Goal: Task Accomplishment & Management: Manage account settings

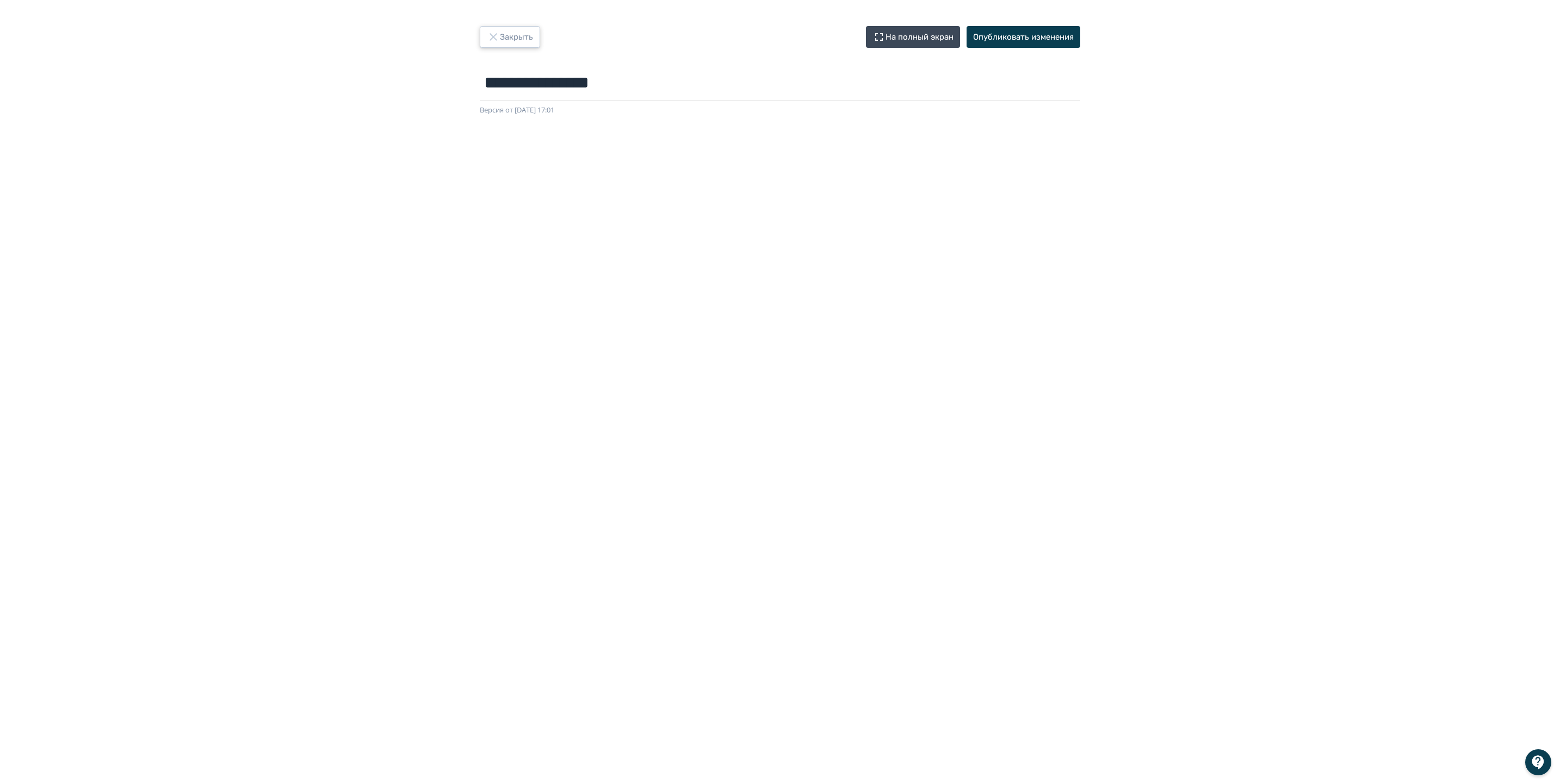
click at [514, 37] on button "Закрыть" at bounding box center [510, 37] width 61 height 22
click at [1056, 33] on button "Опубликовать изменения" at bounding box center [1023, 37] width 114 height 22
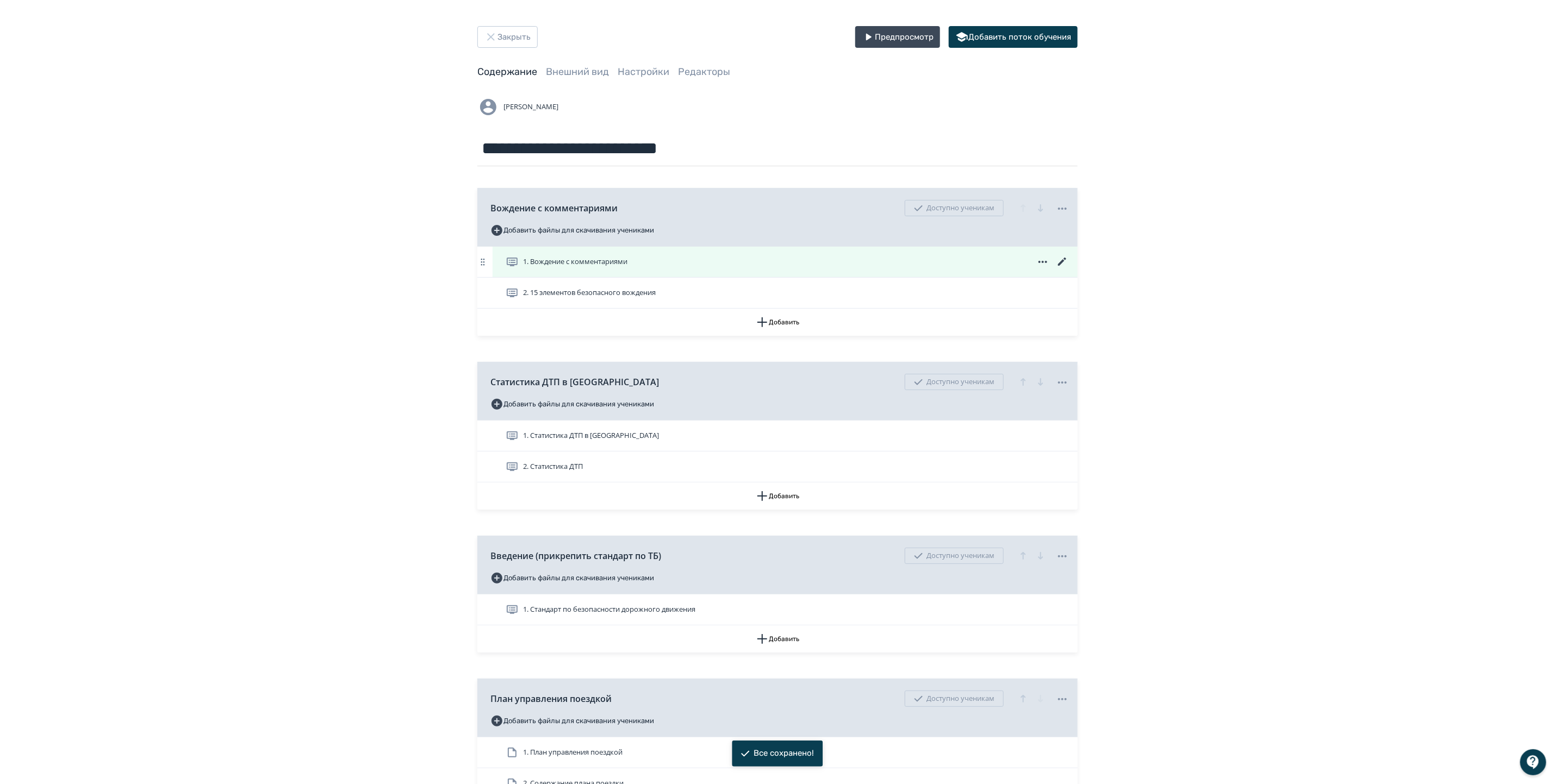
click at [571, 267] on span "1. Вождение с комментариями" at bounding box center [575, 262] width 105 height 11
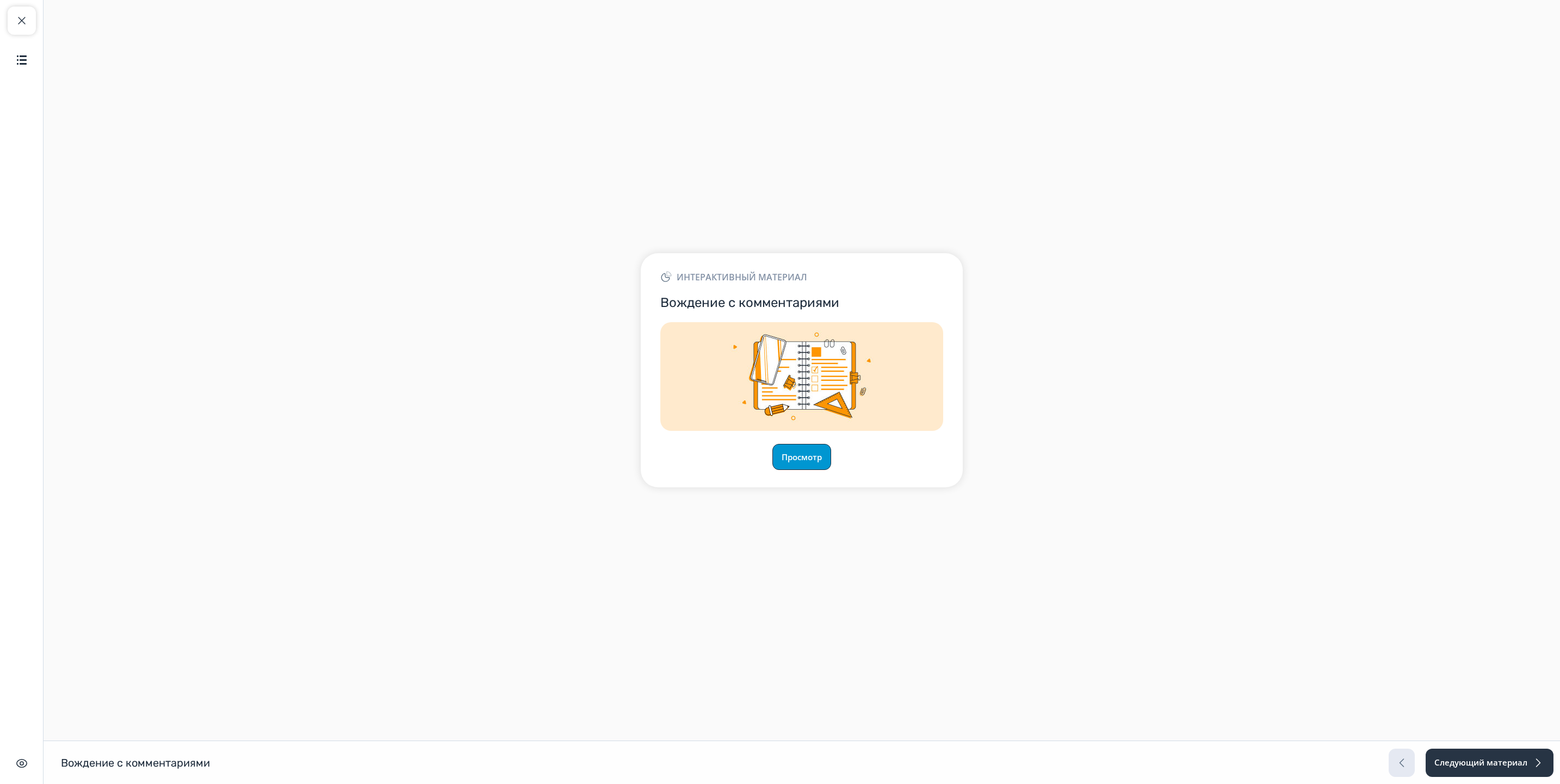
click at [799, 461] on button "Просмотр" at bounding box center [802, 457] width 59 height 26
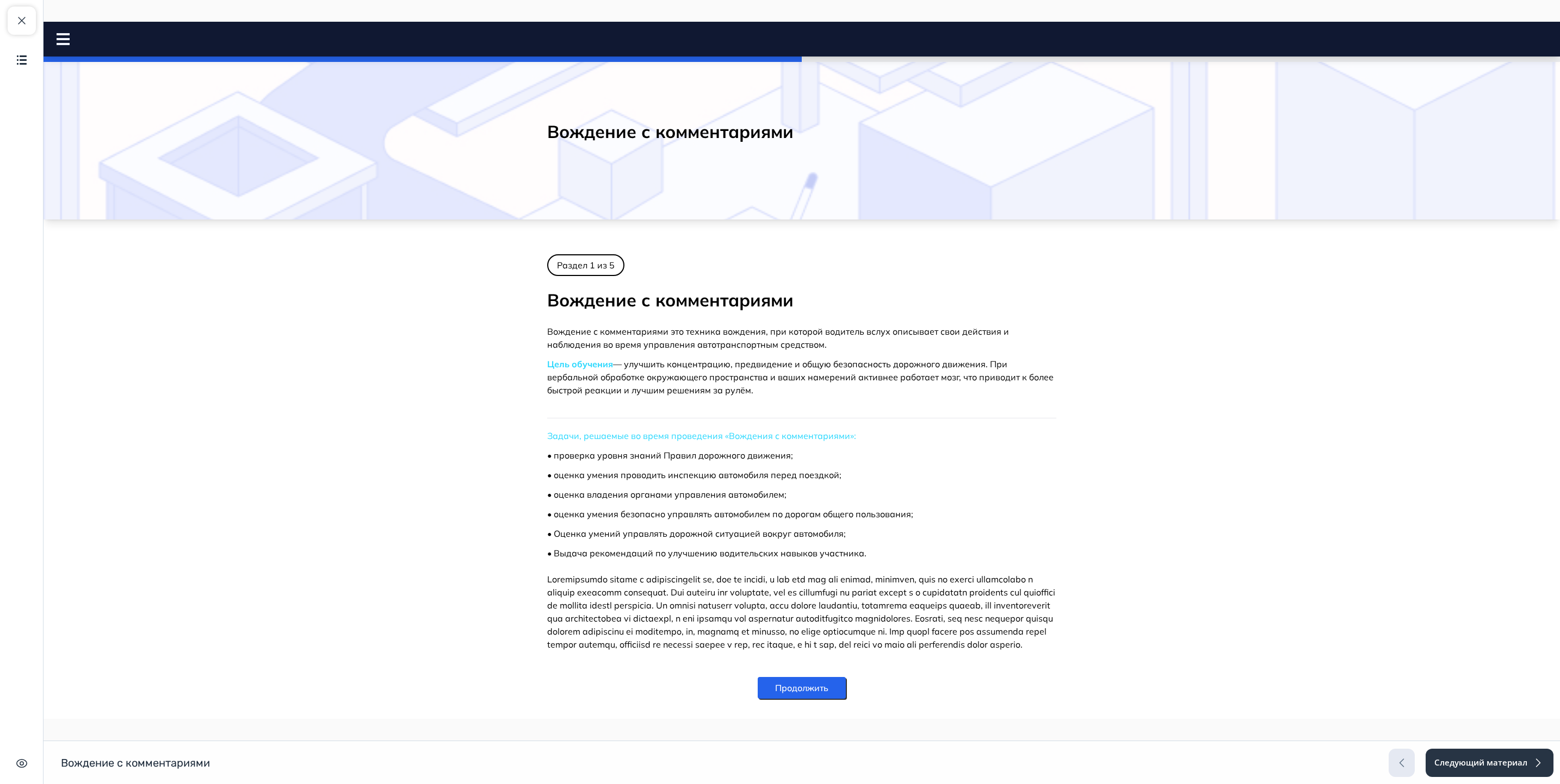
scroll to position [40, 0]
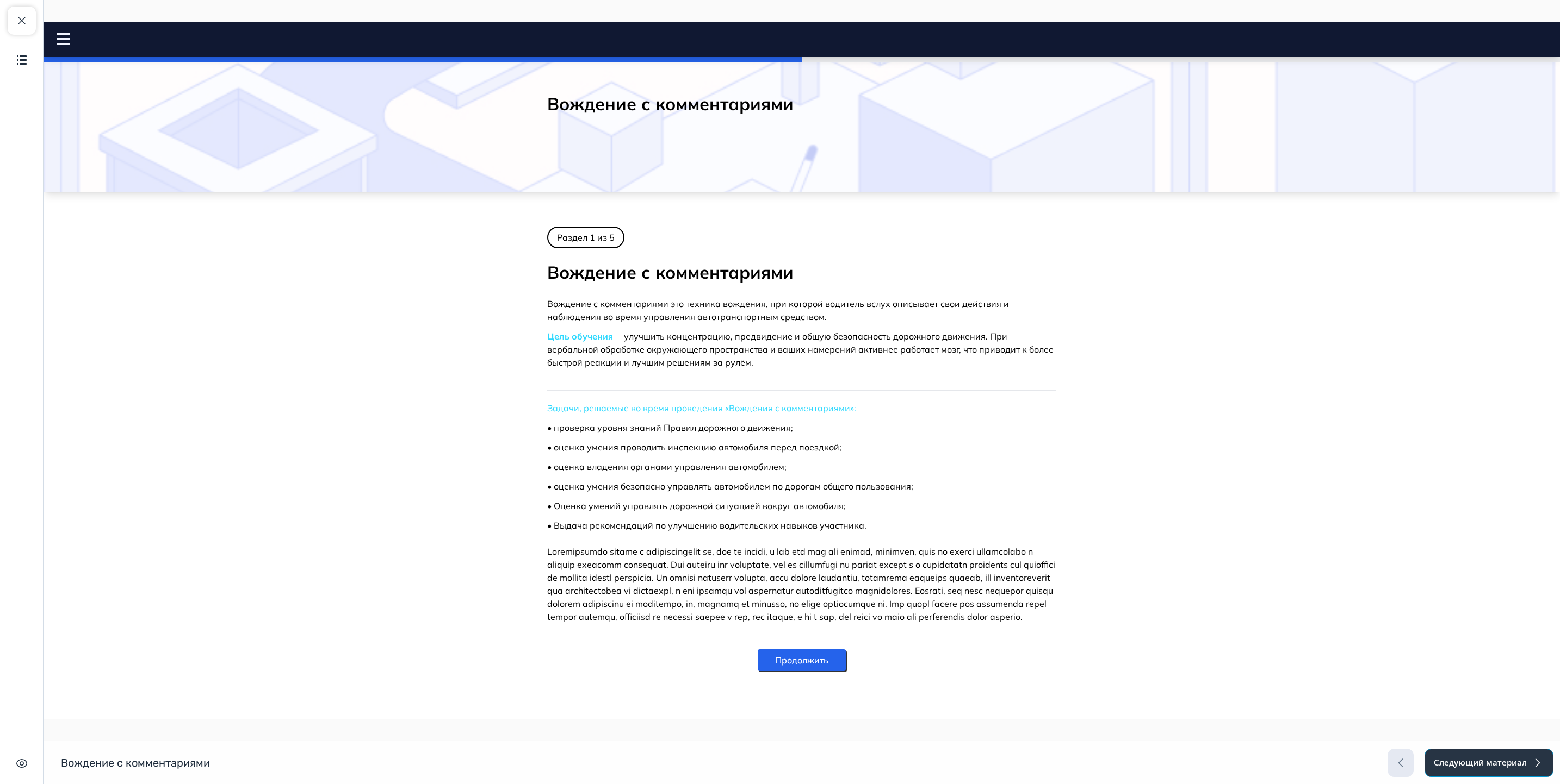
click at [1504, 773] on button "Следующий материал" at bounding box center [1488, 763] width 129 height 28
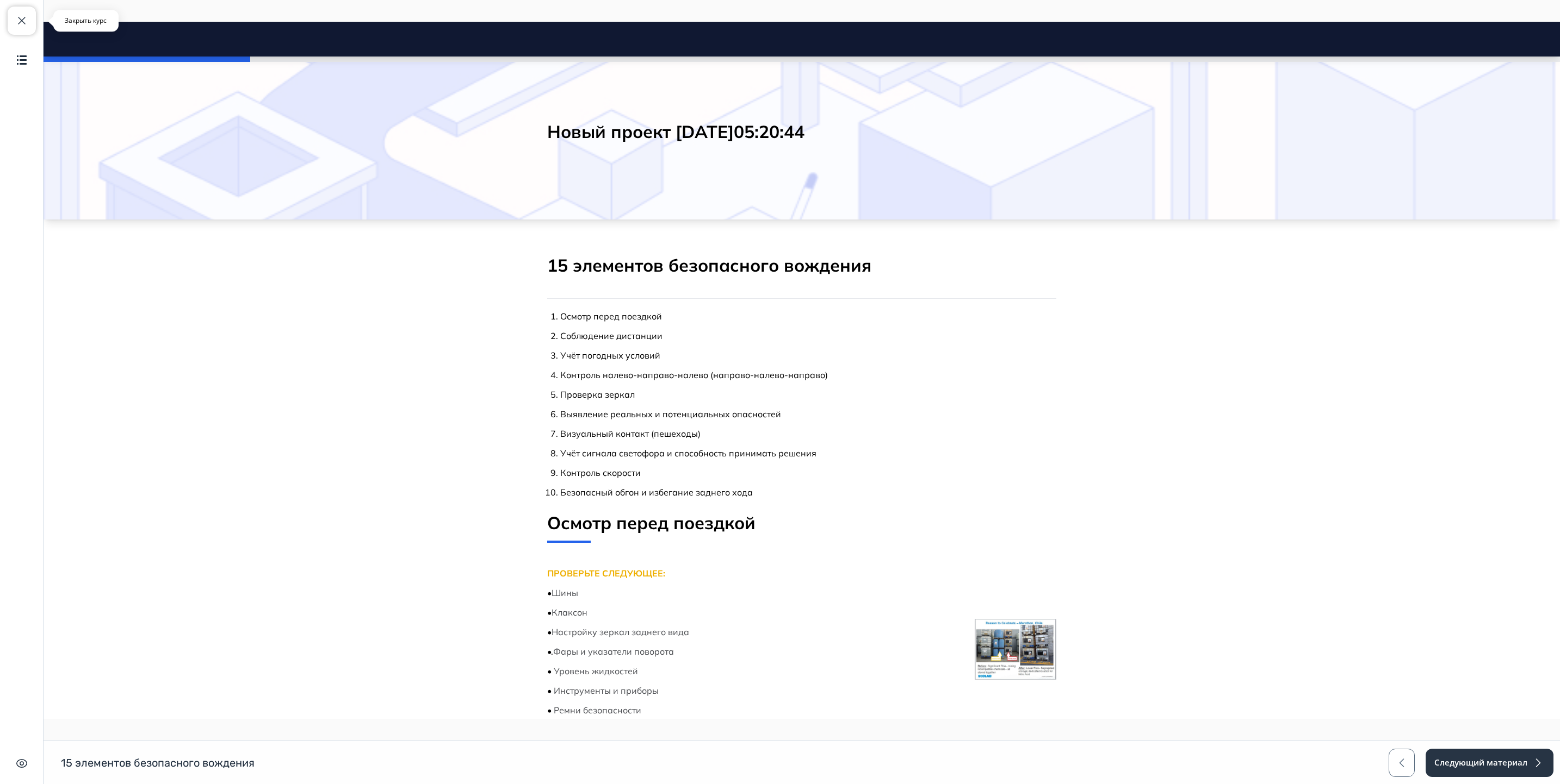
click at [18, 23] on span "button" at bounding box center [21, 20] width 13 height 13
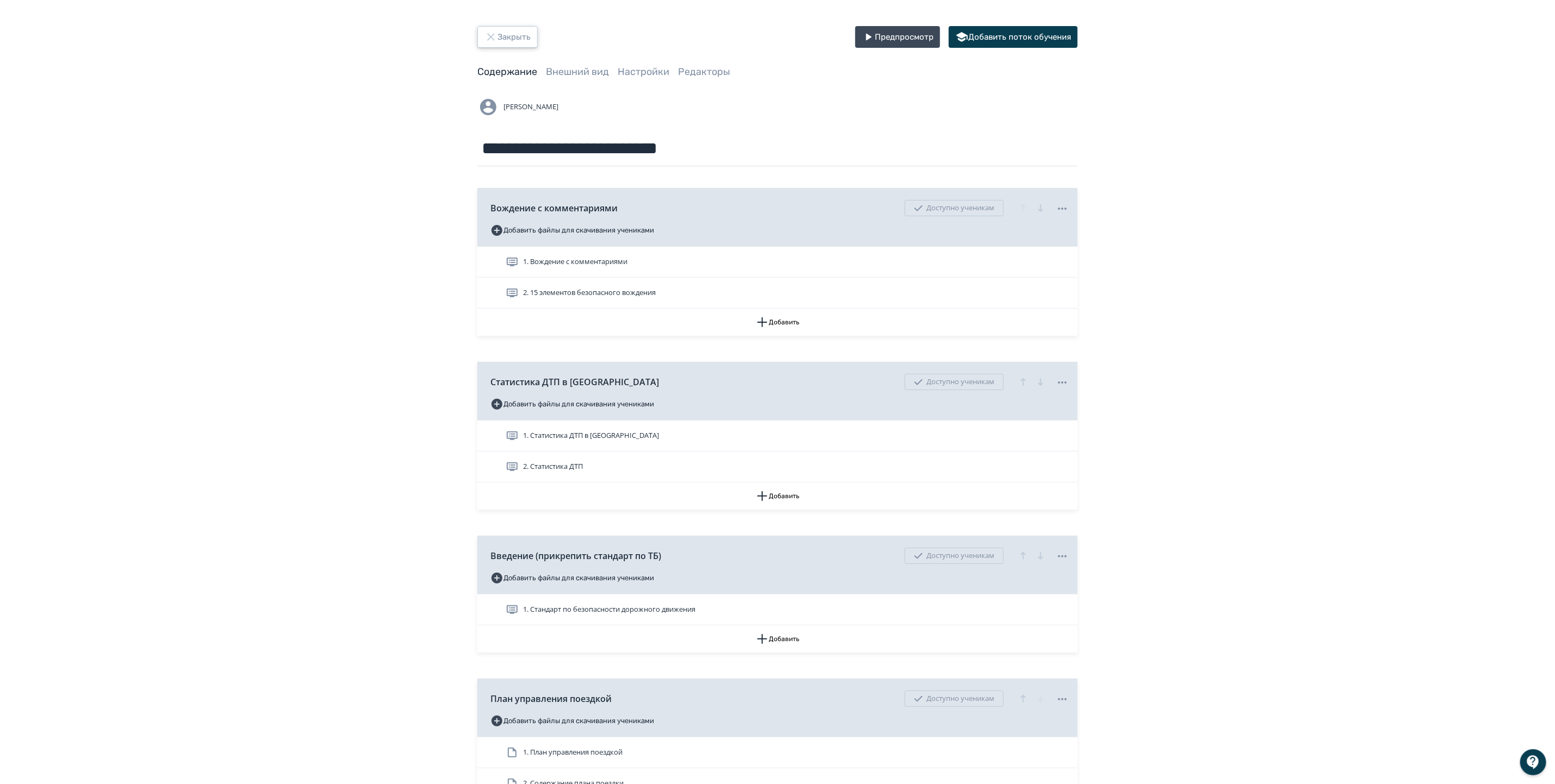
click at [489, 31] on icon "button" at bounding box center [491, 37] width 13 height 13
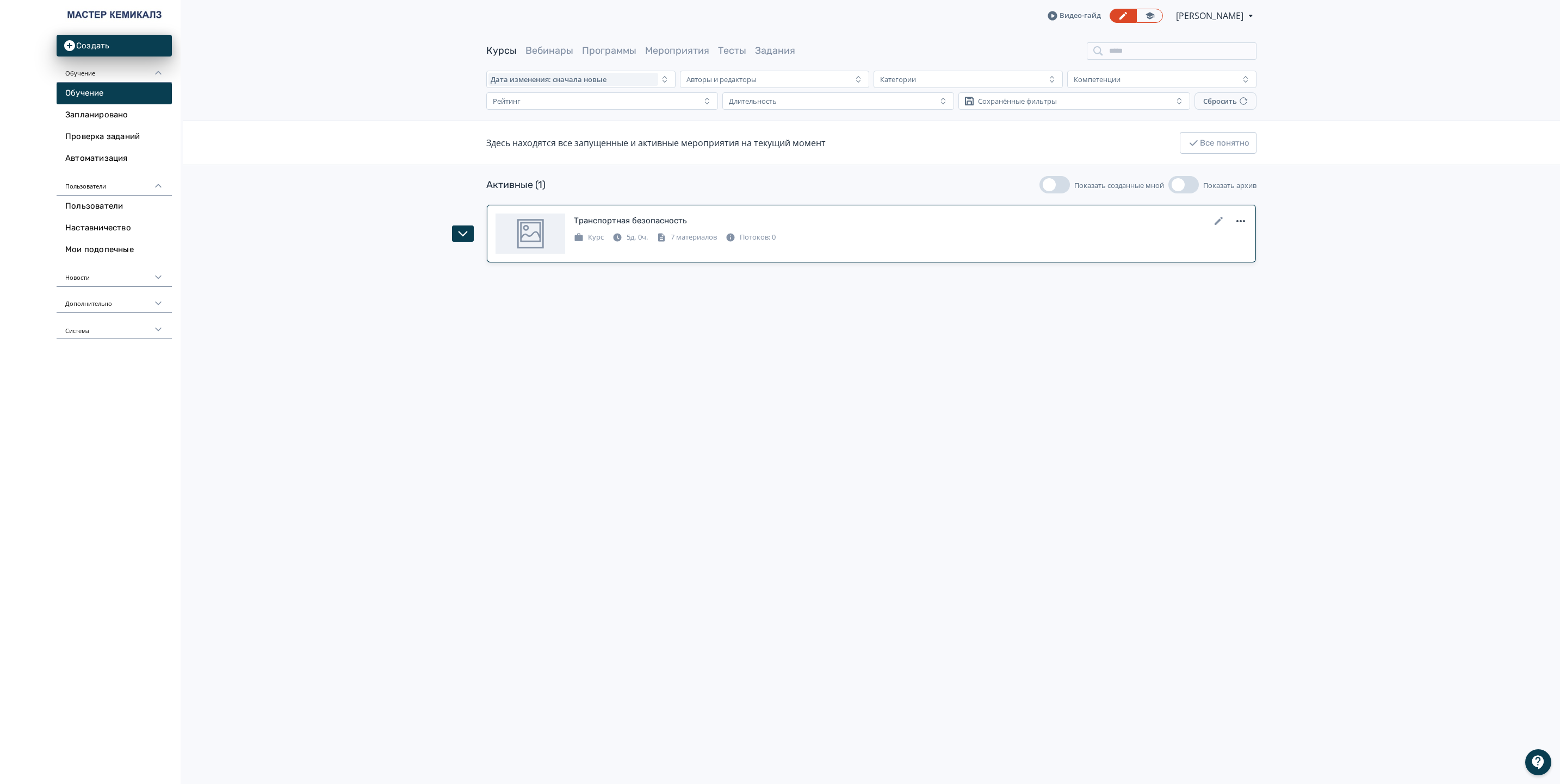
click at [1243, 220] on icon at bounding box center [1240, 221] width 13 height 13
click at [1032, 245] on div "Создать копию Архивировать Удалить" at bounding box center [780, 392] width 1560 height 784
click at [1242, 222] on icon at bounding box center [1240, 221] width 13 height 13
click at [820, 259] on div "Создать копию Архивировать Удалить" at bounding box center [780, 392] width 1560 height 784
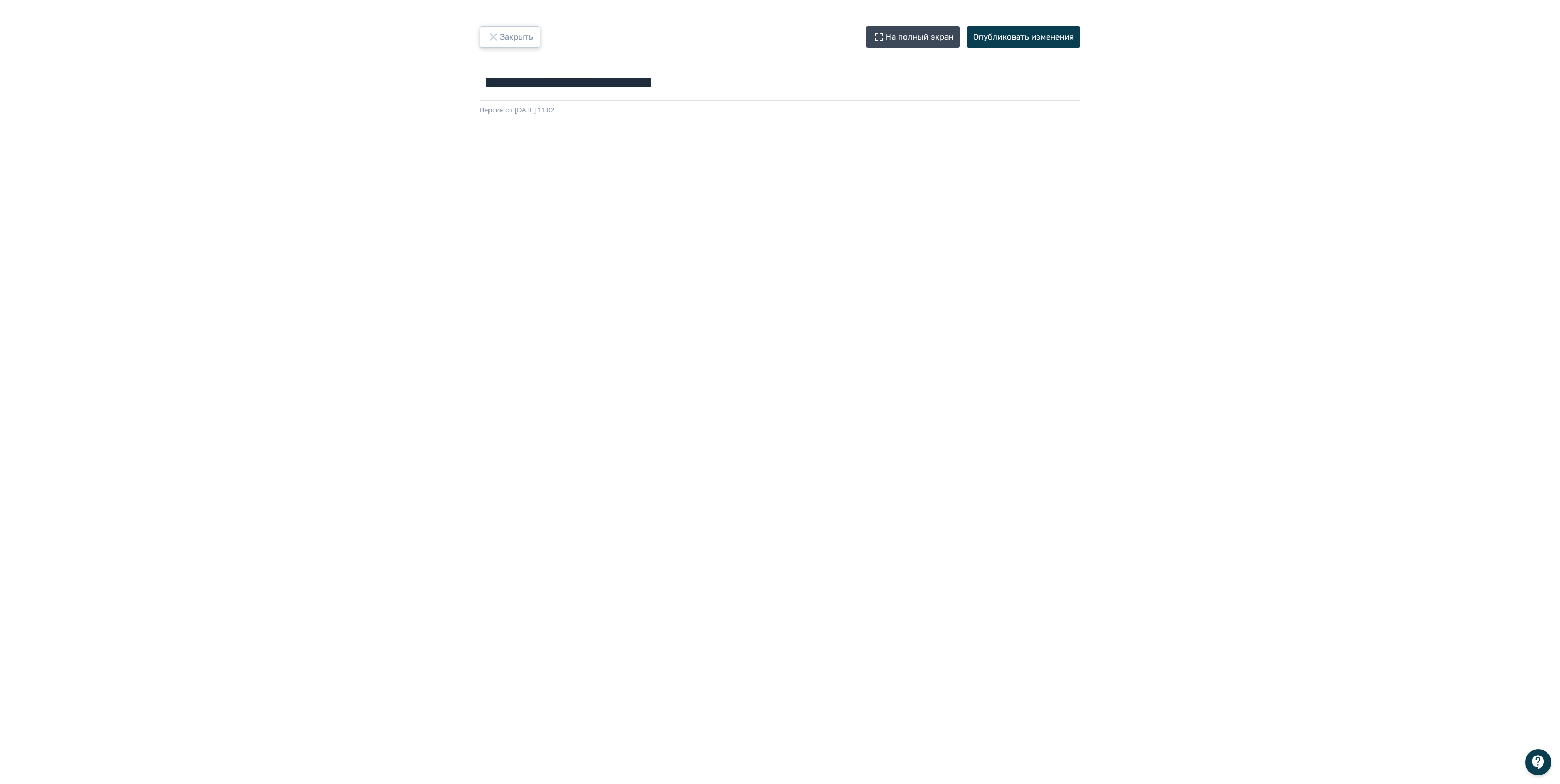
click at [519, 34] on button "Закрыть" at bounding box center [510, 37] width 61 height 22
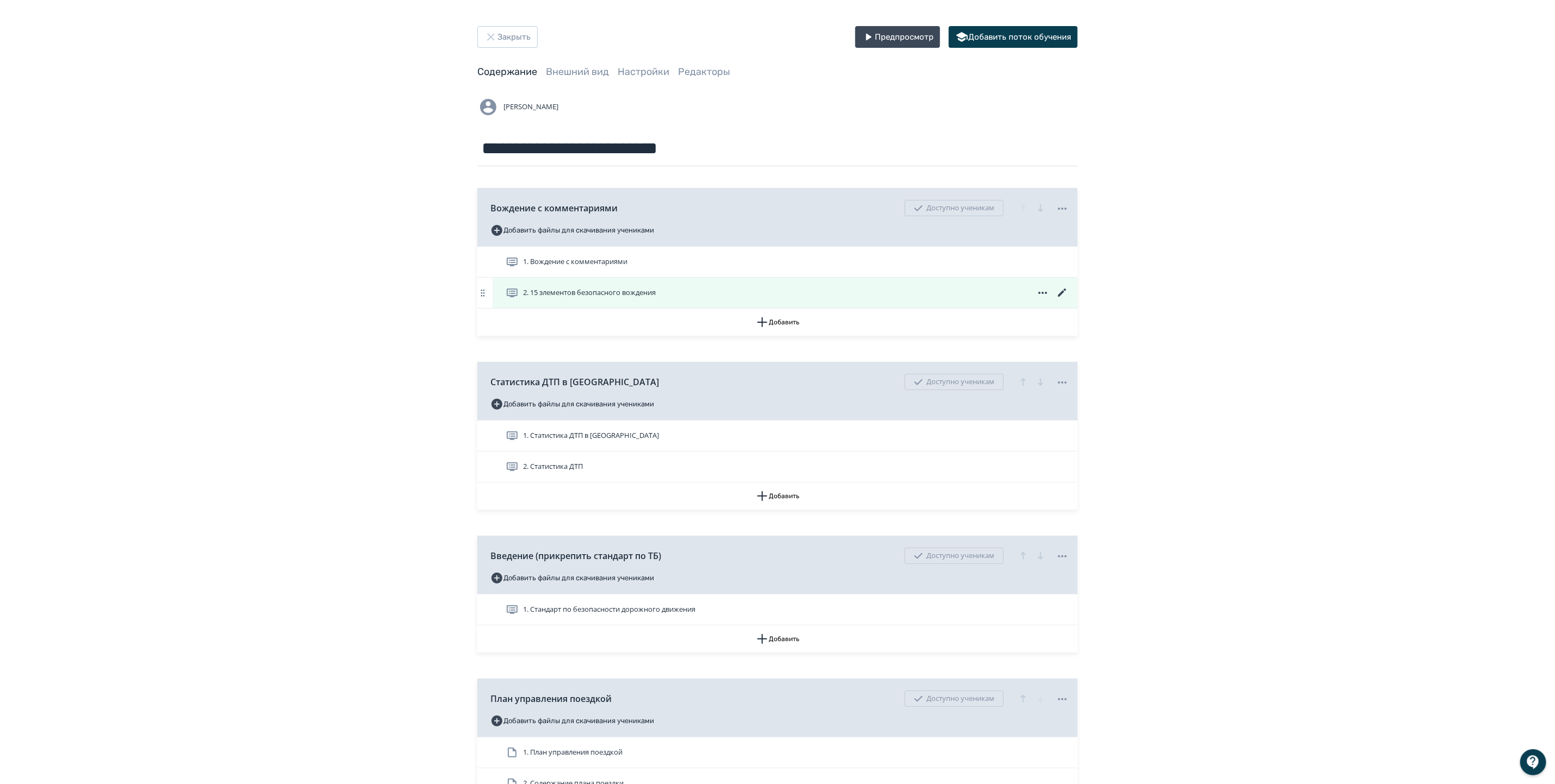
click at [1061, 293] on icon at bounding box center [1062, 293] width 8 height 8
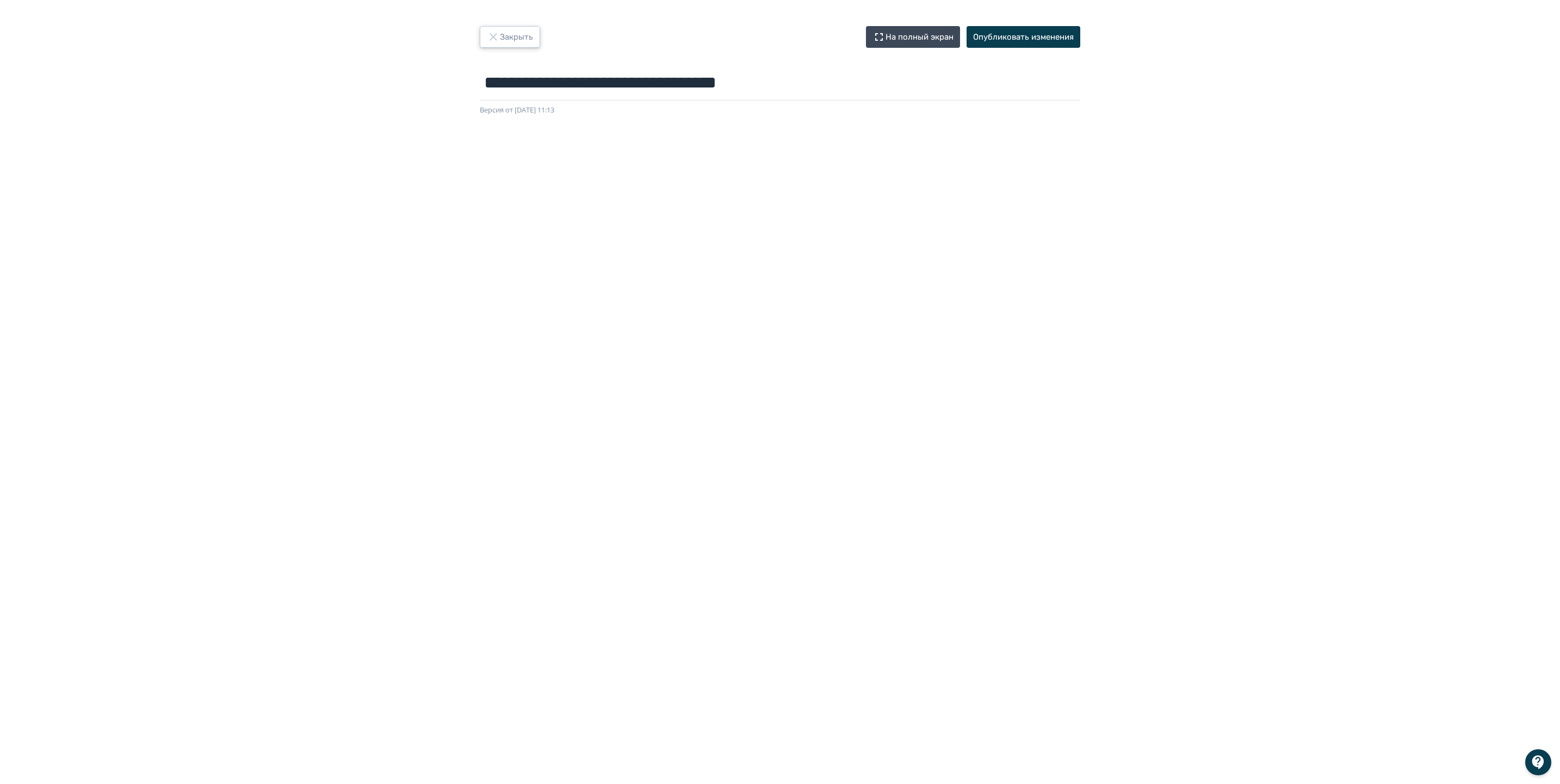
click at [519, 41] on button "Закрыть" at bounding box center [510, 37] width 61 height 22
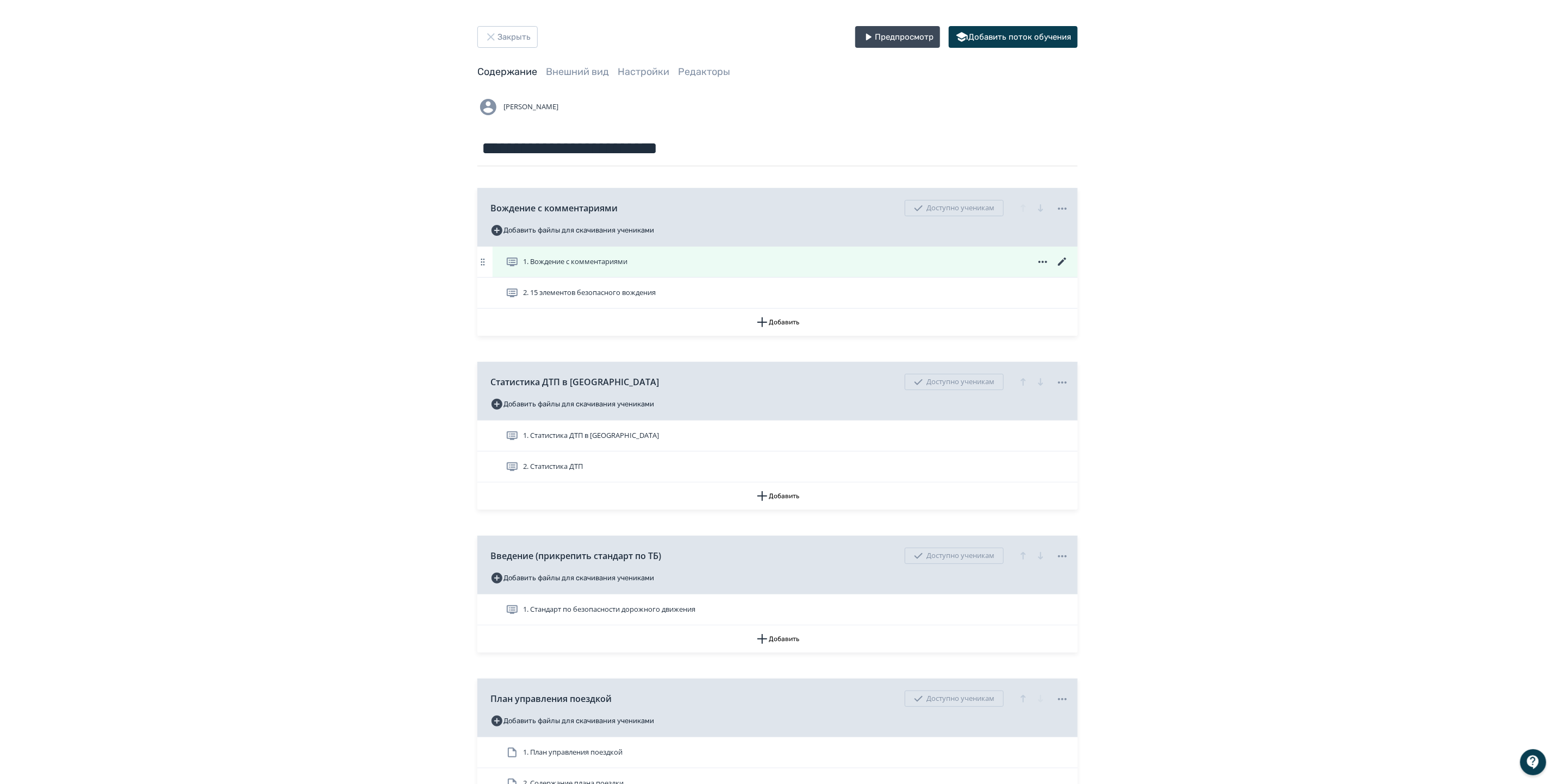
click at [1064, 264] on icon at bounding box center [1062, 261] width 13 height 13
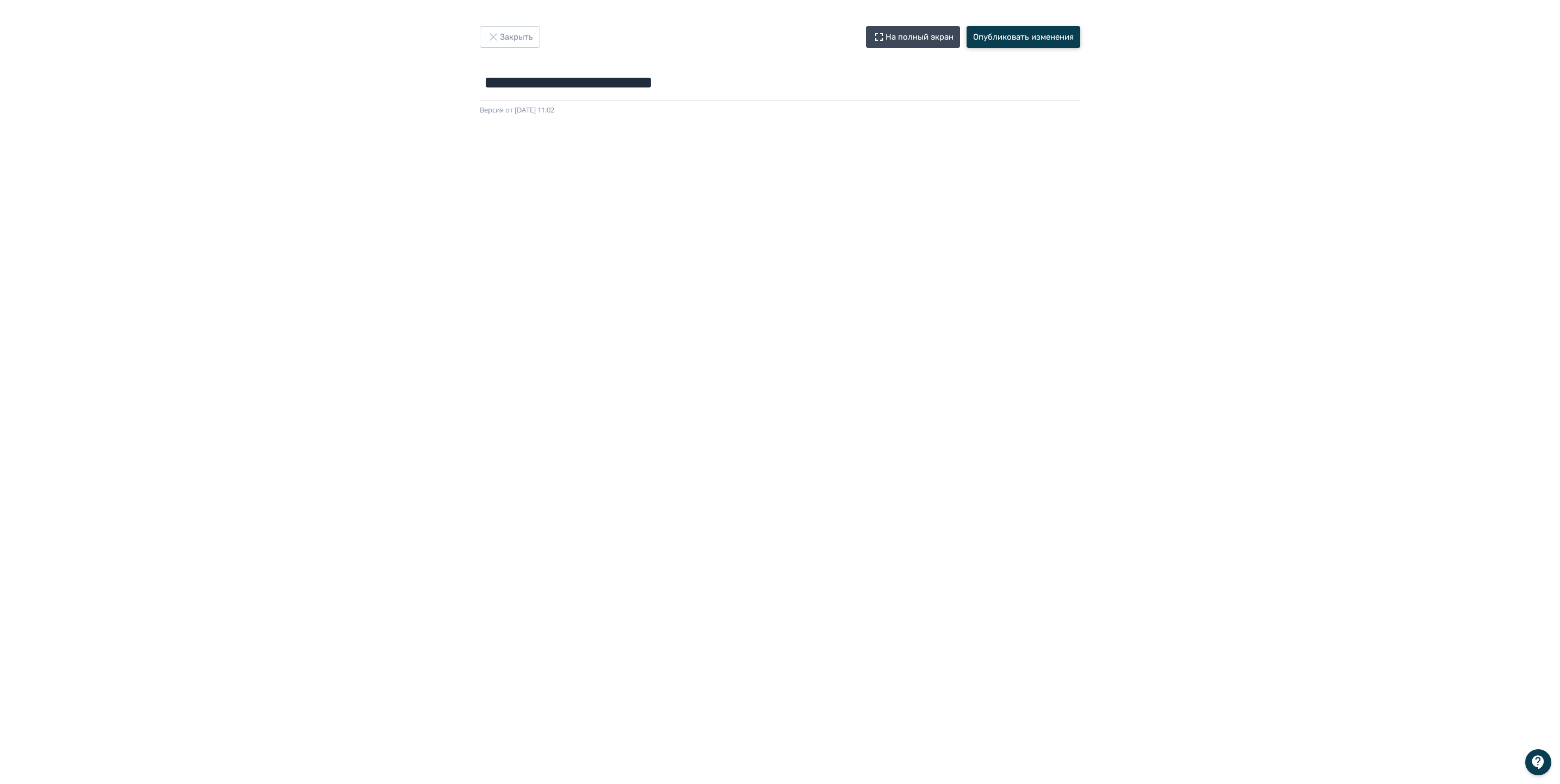
click at [1010, 34] on button "Опубликовать изменения" at bounding box center [1023, 37] width 114 height 22
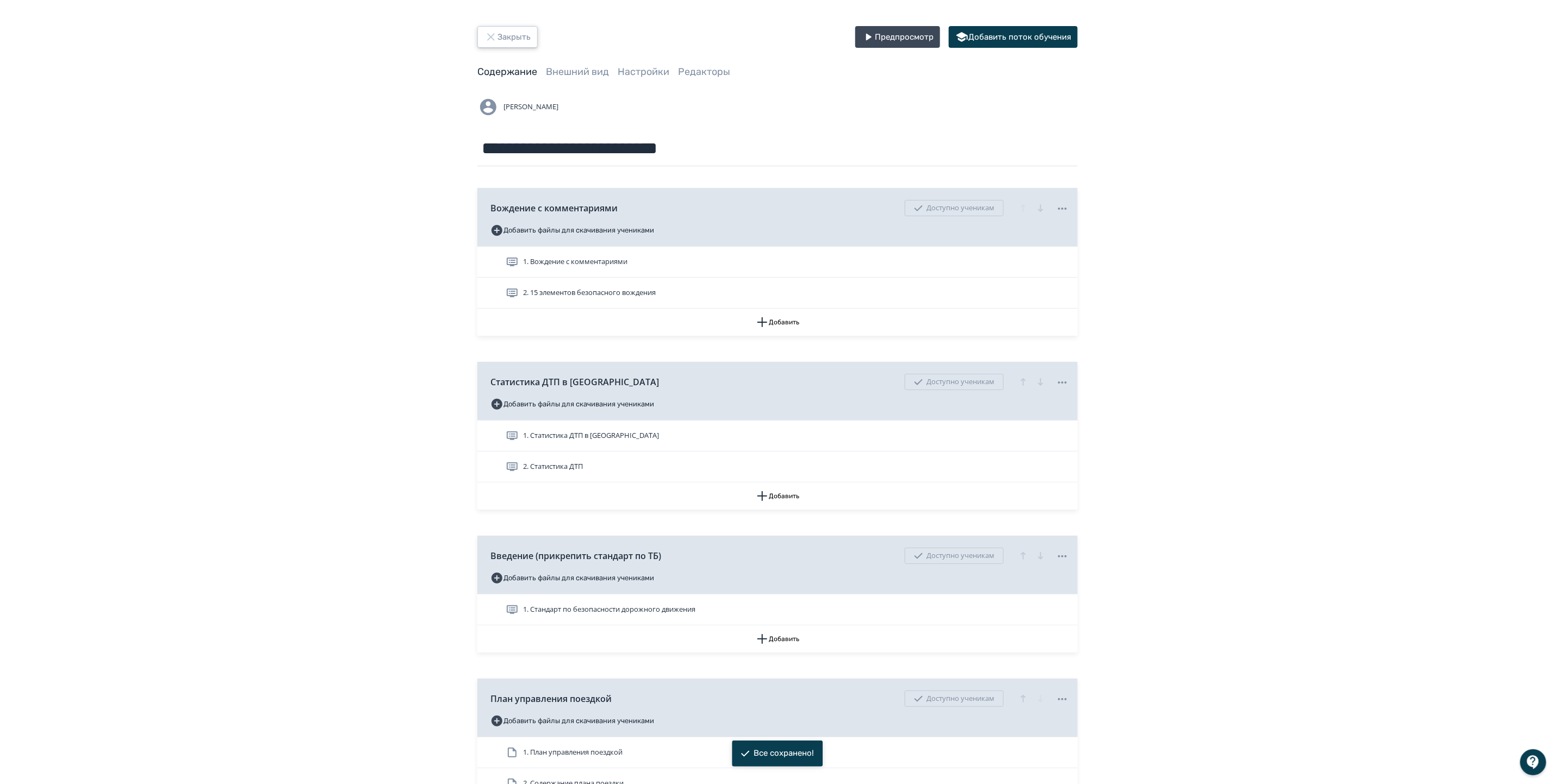
click at [518, 31] on button "Закрыть" at bounding box center [507, 37] width 60 height 22
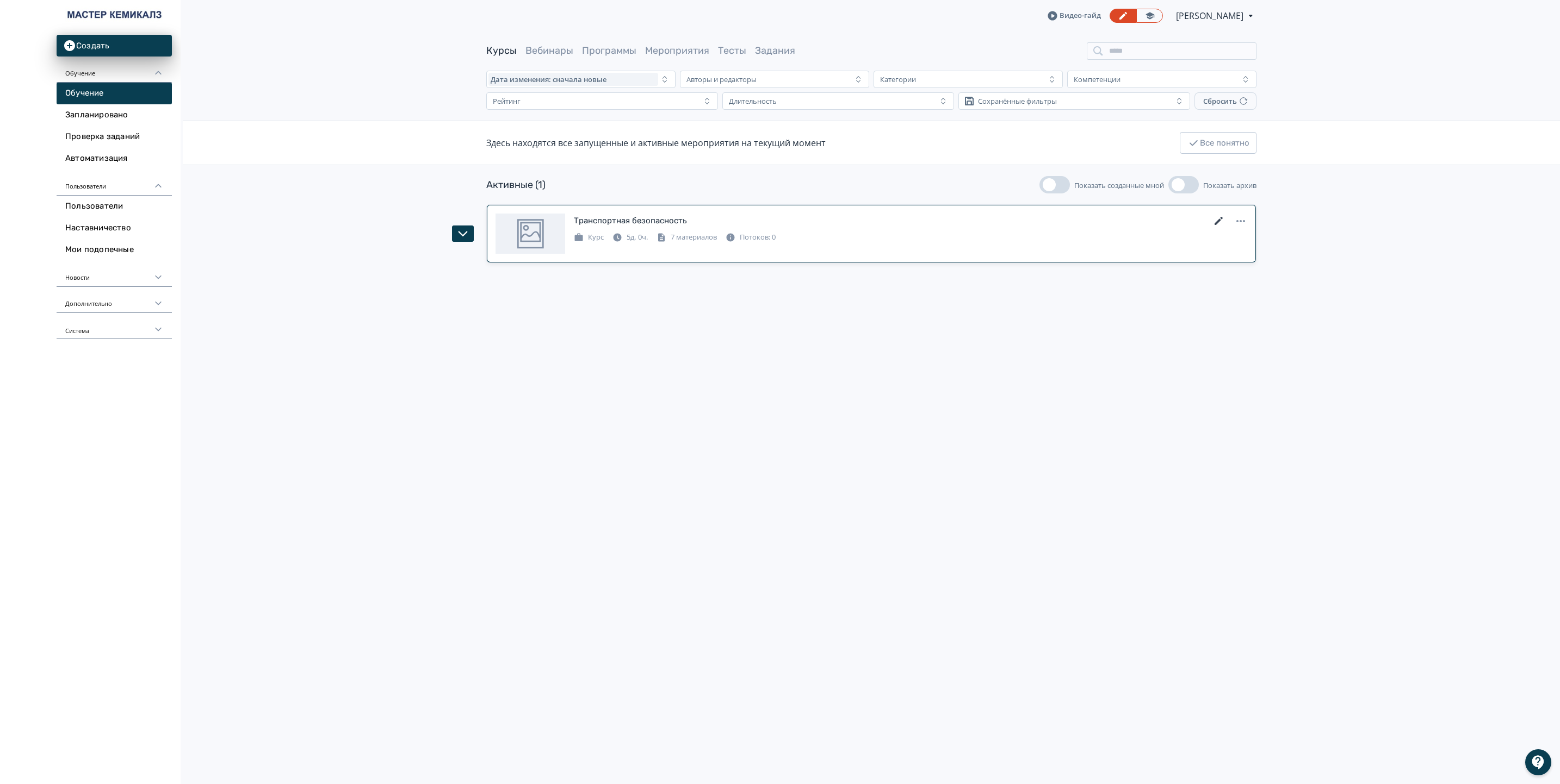
click at [1213, 222] on icon at bounding box center [1219, 221] width 13 height 13
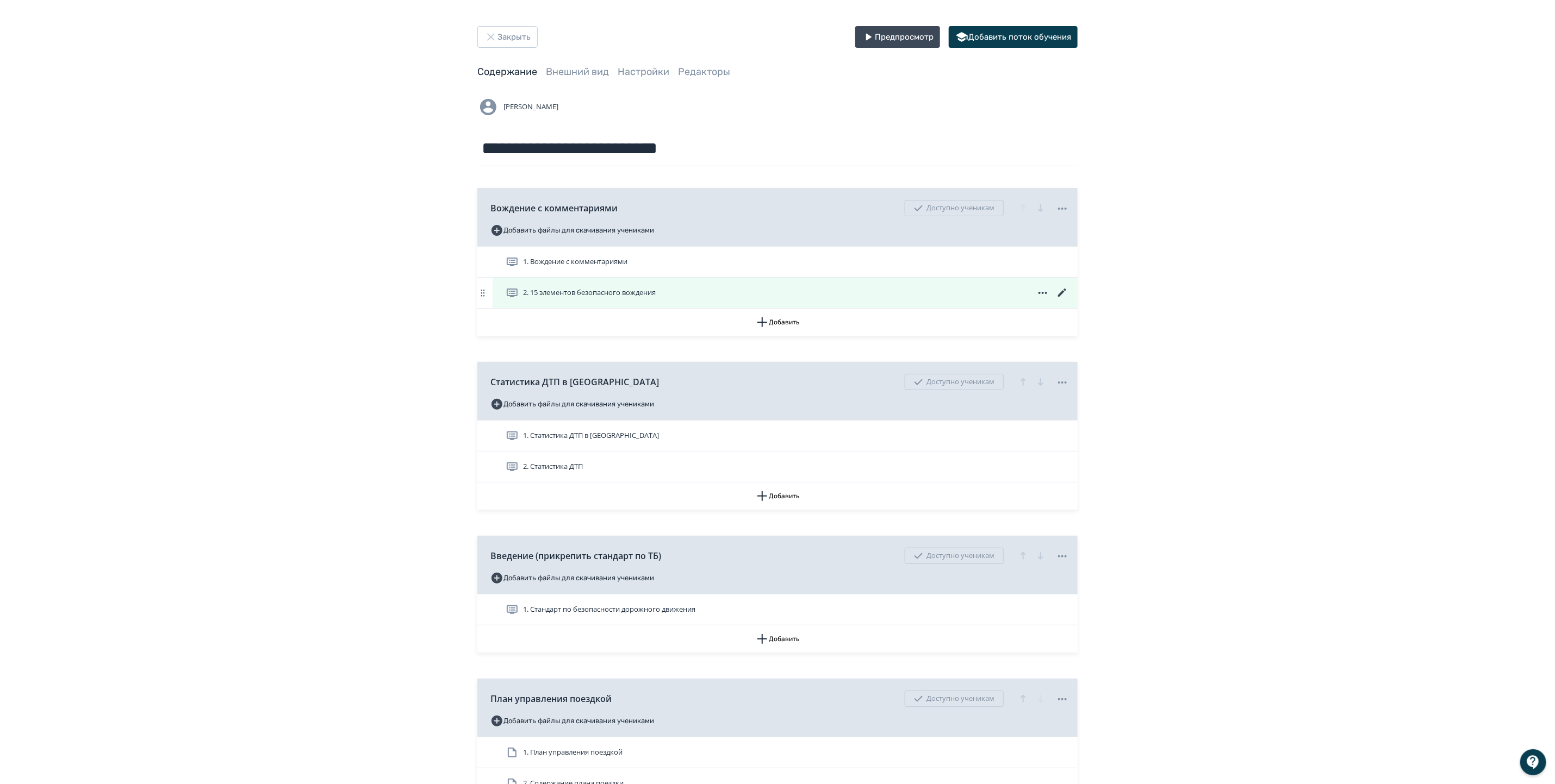
click at [1065, 293] on icon at bounding box center [1062, 293] width 13 height 13
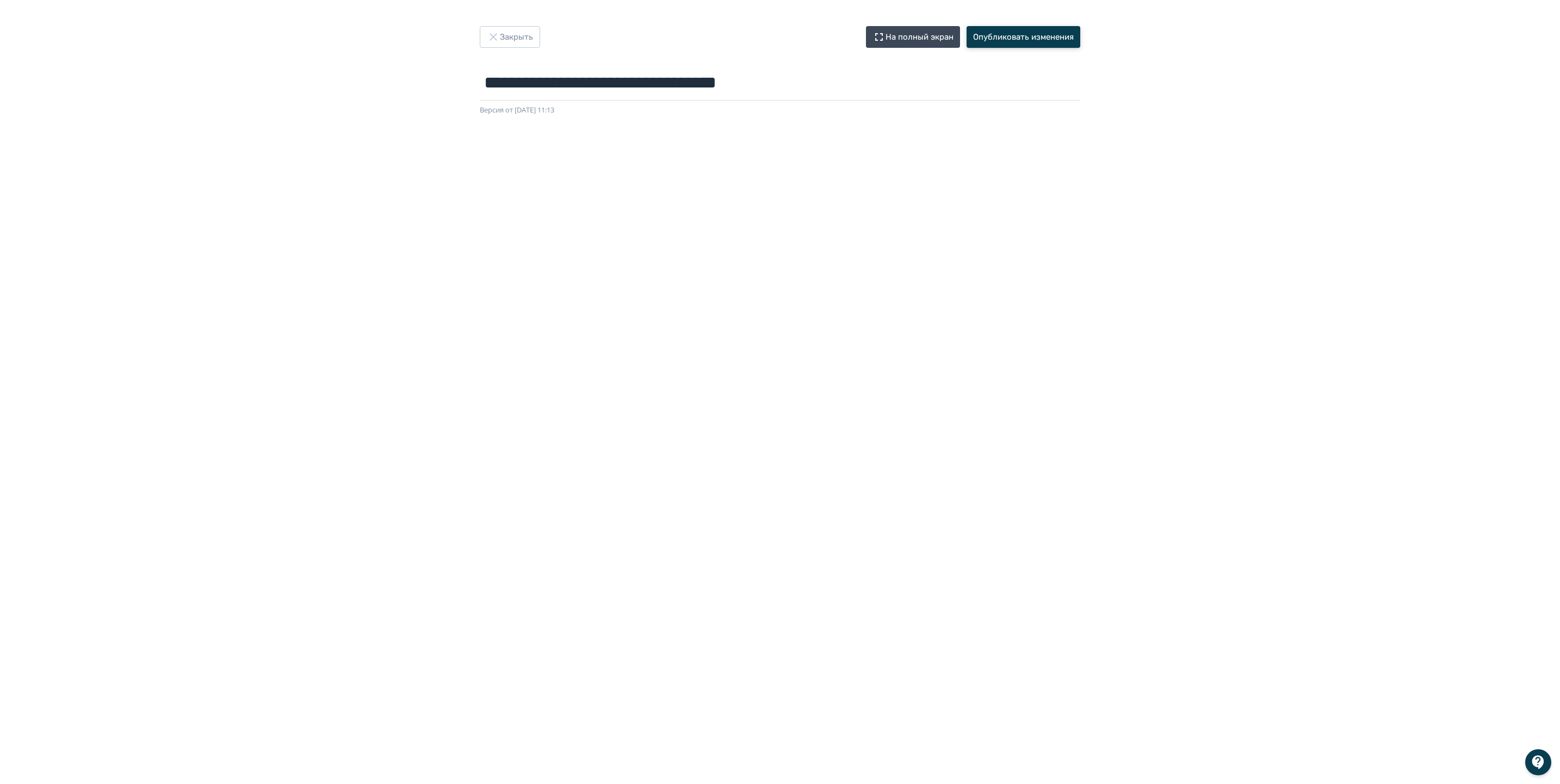
click at [1022, 33] on button "Опубликовать изменения" at bounding box center [1023, 37] width 114 height 22
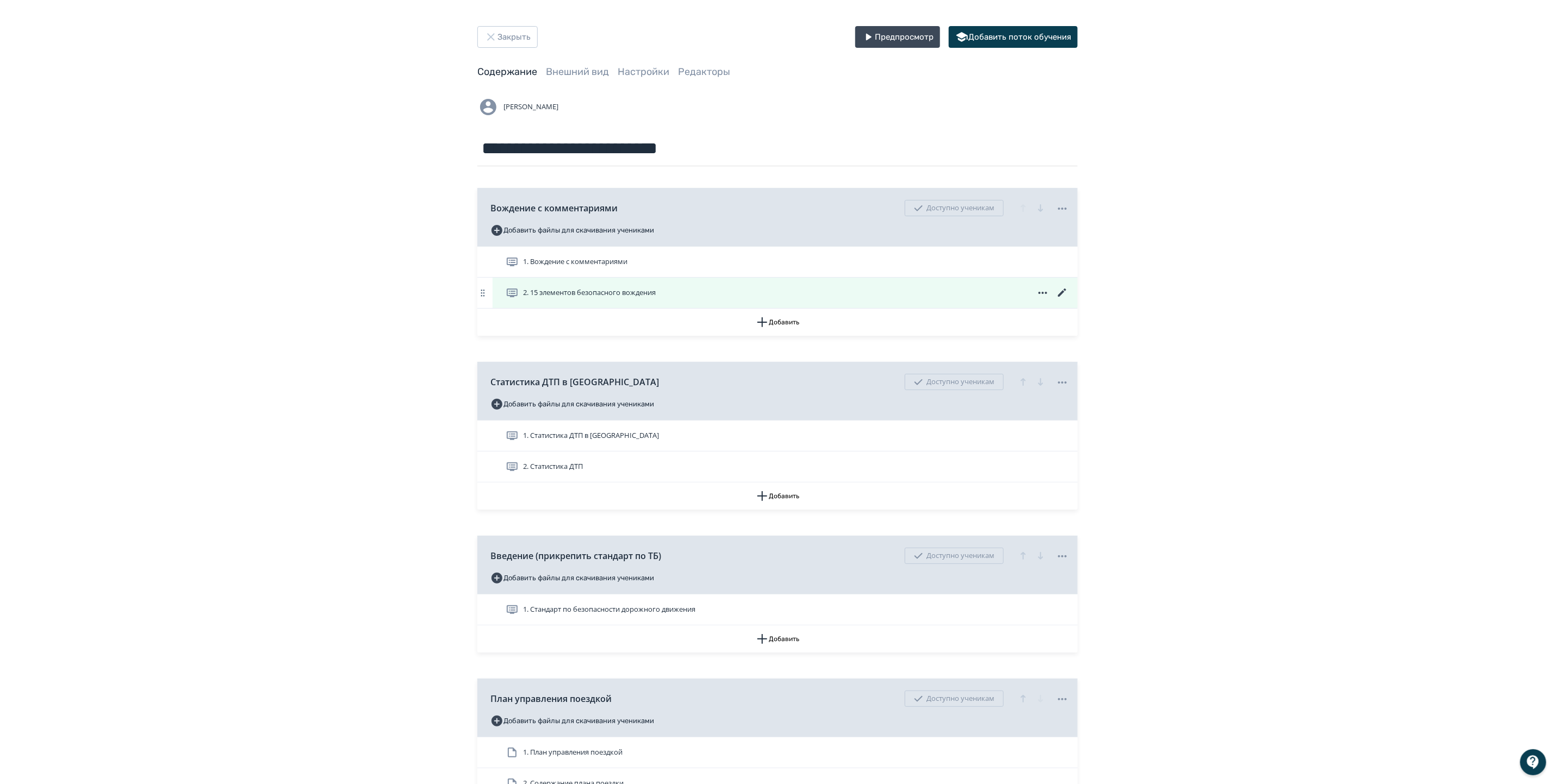
click at [1061, 292] on icon at bounding box center [1062, 293] width 13 height 13
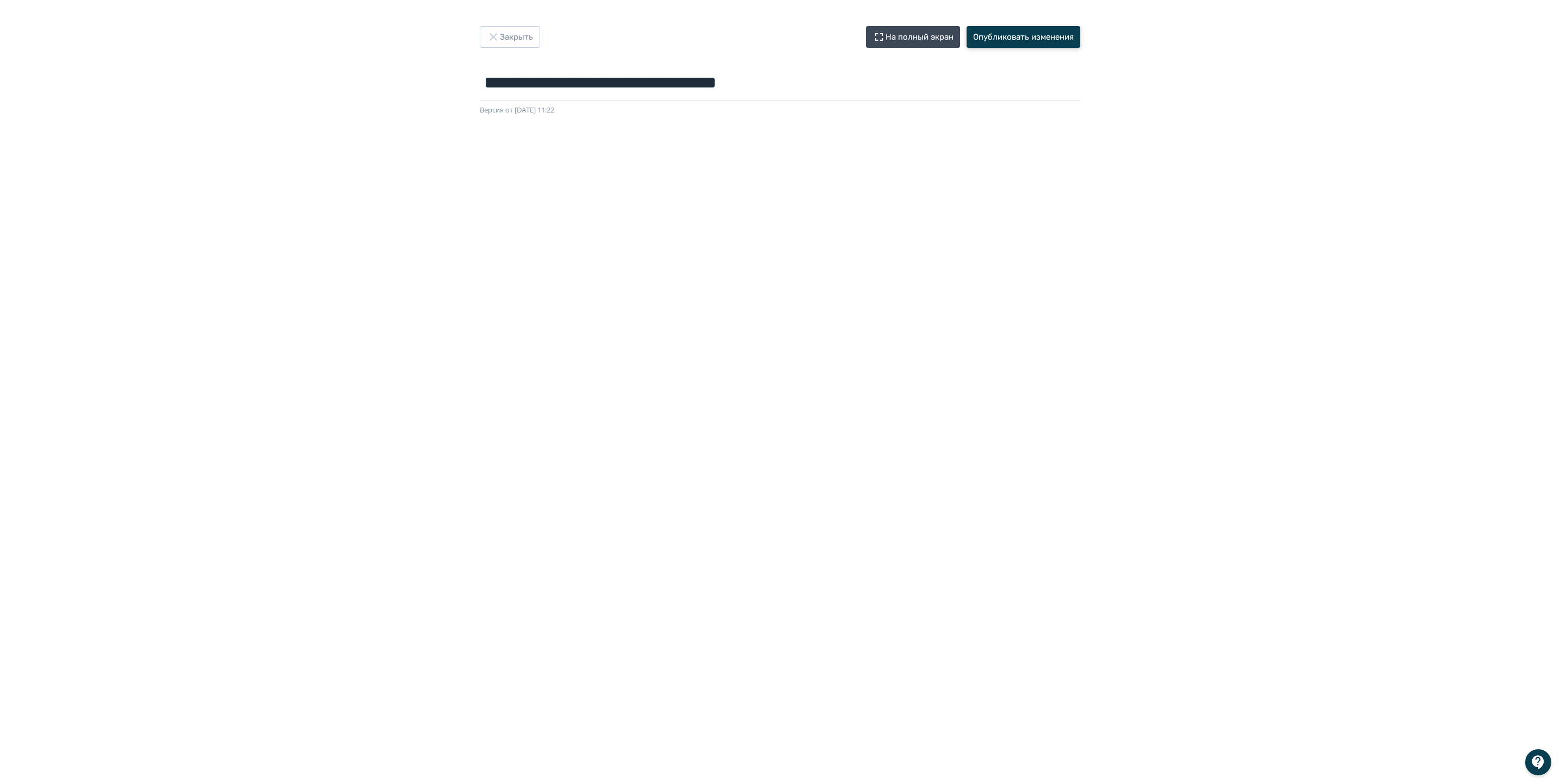
click at [1028, 29] on button "Опубликовать изменения" at bounding box center [1023, 37] width 114 height 22
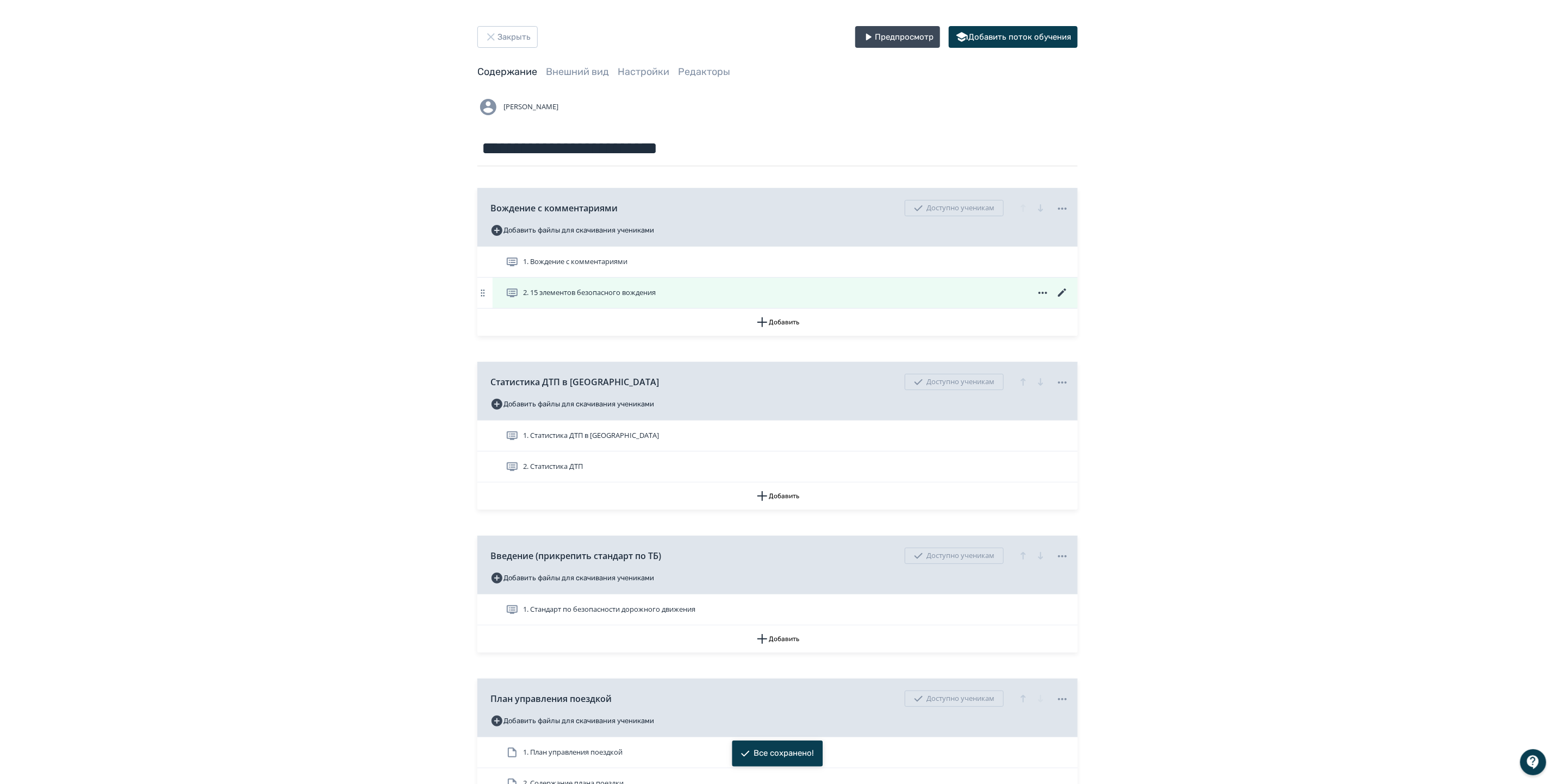
click at [1064, 294] on icon at bounding box center [1062, 293] width 13 height 13
